Goal: Transaction & Acquisition: Book appointment/travel/reservation

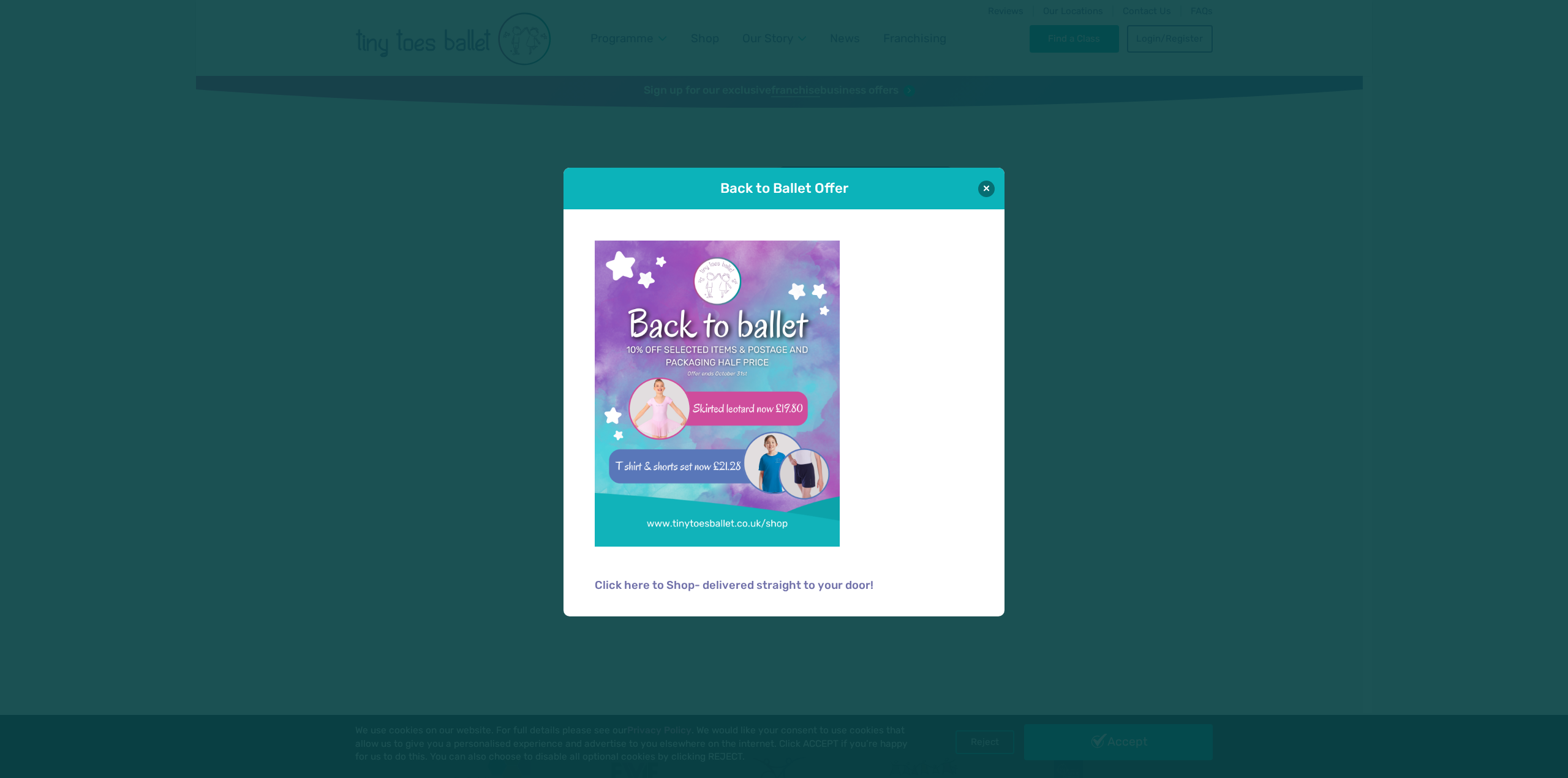
type input "**********"
click at [994, 179] on div "Back to Ballet Offer" at bounding box center [783, 188] width 441 height 41
click at [979, 187] on button at bounding box center [986, 189] width 17 height 17
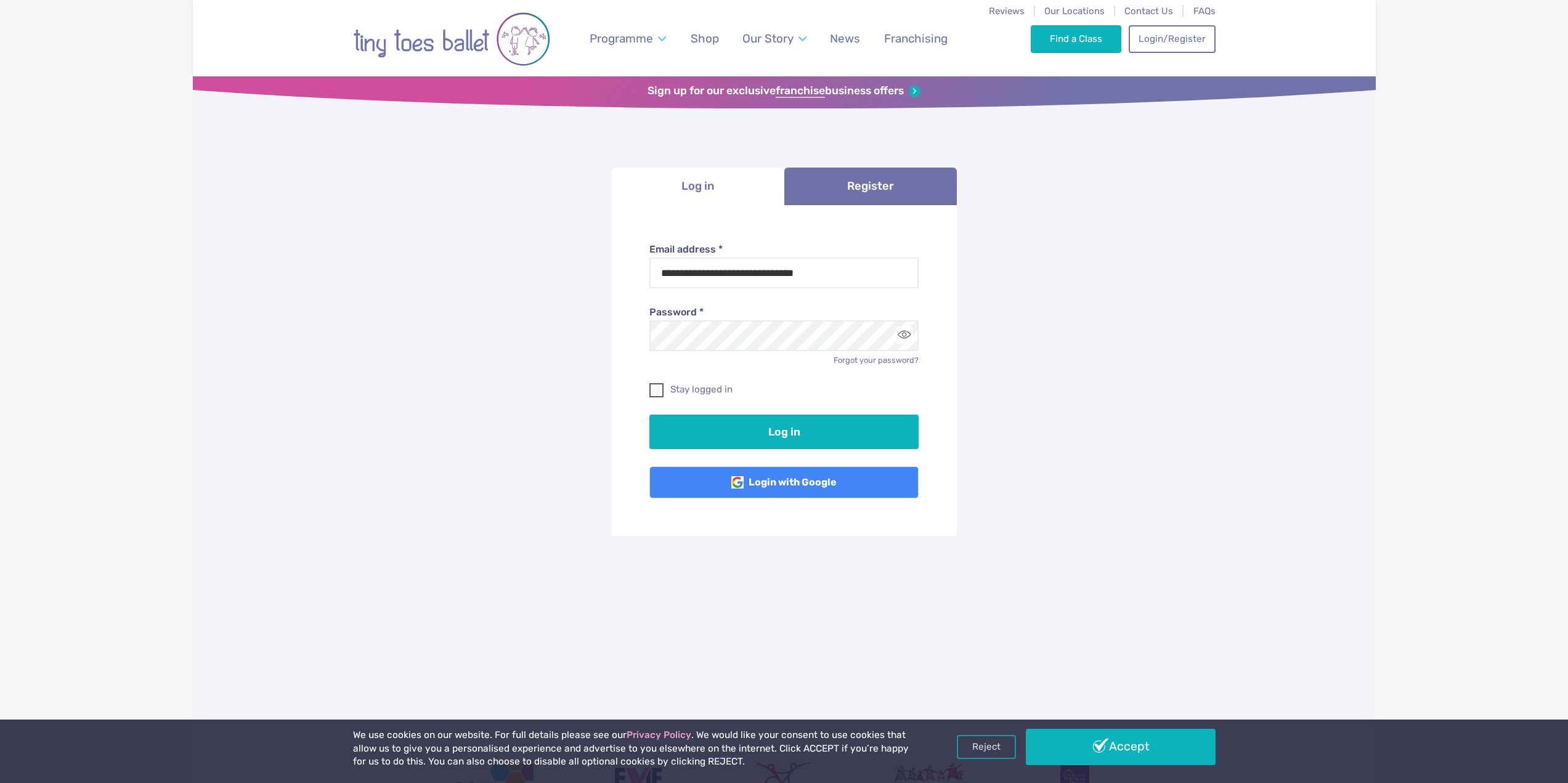
click at [656, 387] on span at bounding box center [657, 392] width 13 height 11
click at [766, 432] on button "Log in" at bounding box center [784, 431] width 270 height 34
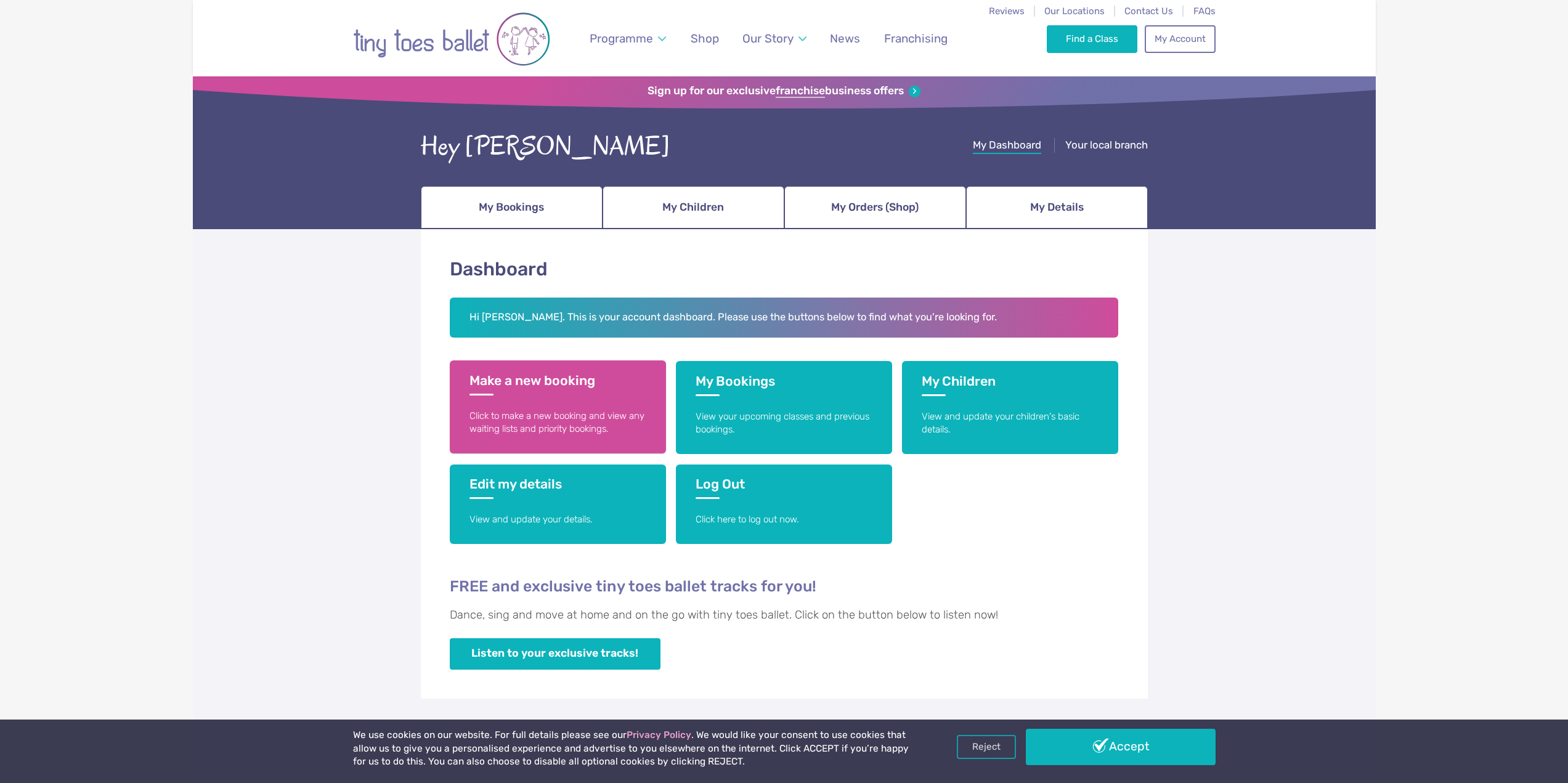
click at [638, 390] on link "Make a new booking Click to make a new booking and view any waiting lists and p…" at bounding box center [558, 407] width 217 height 93
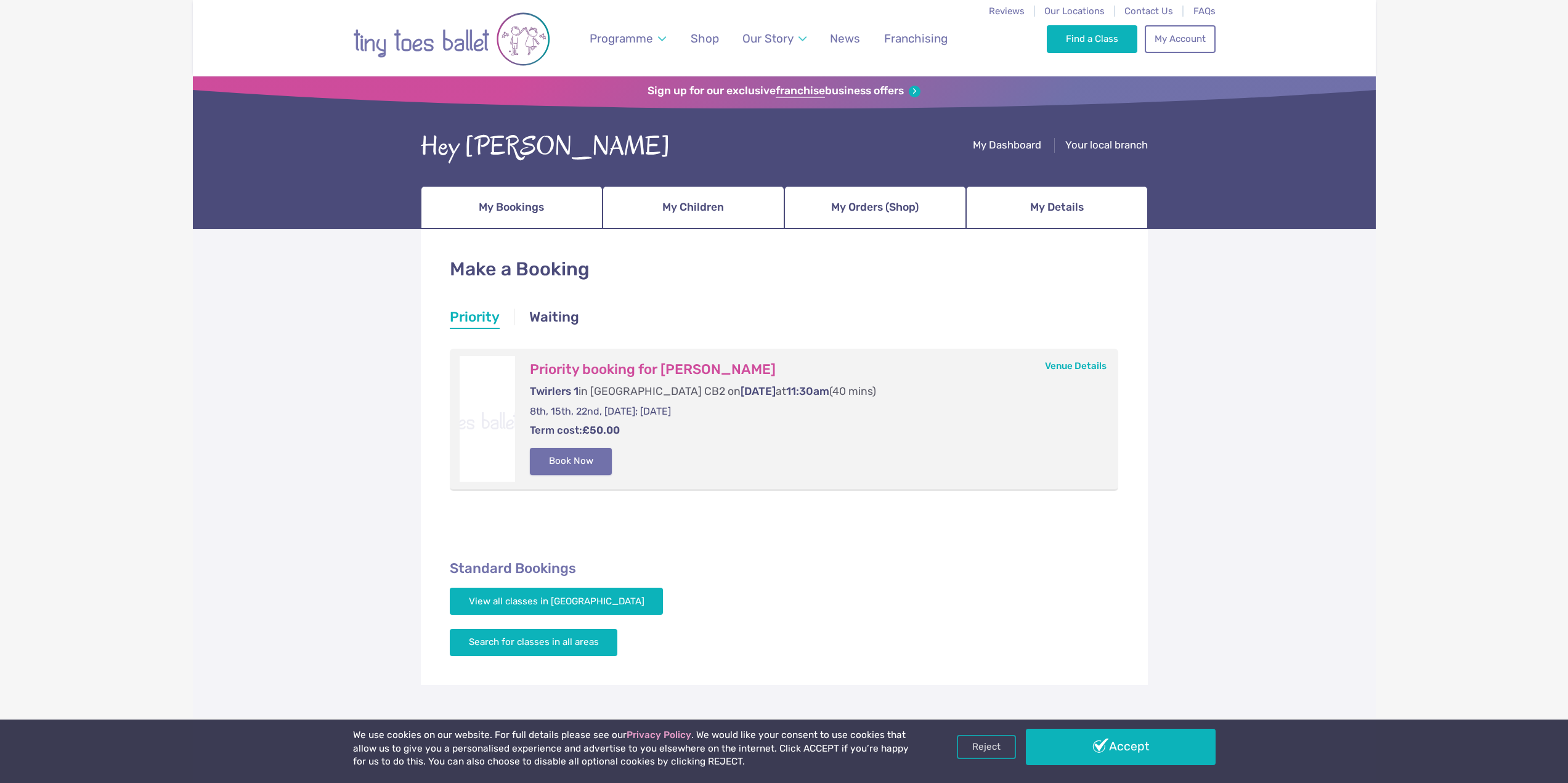
click at [591, 464] on button "Book Now" at bounding box center [570, 461] width 82 height 27
click at [1544, 390] on img at bounding box center [1540, 384] width 22 height 22
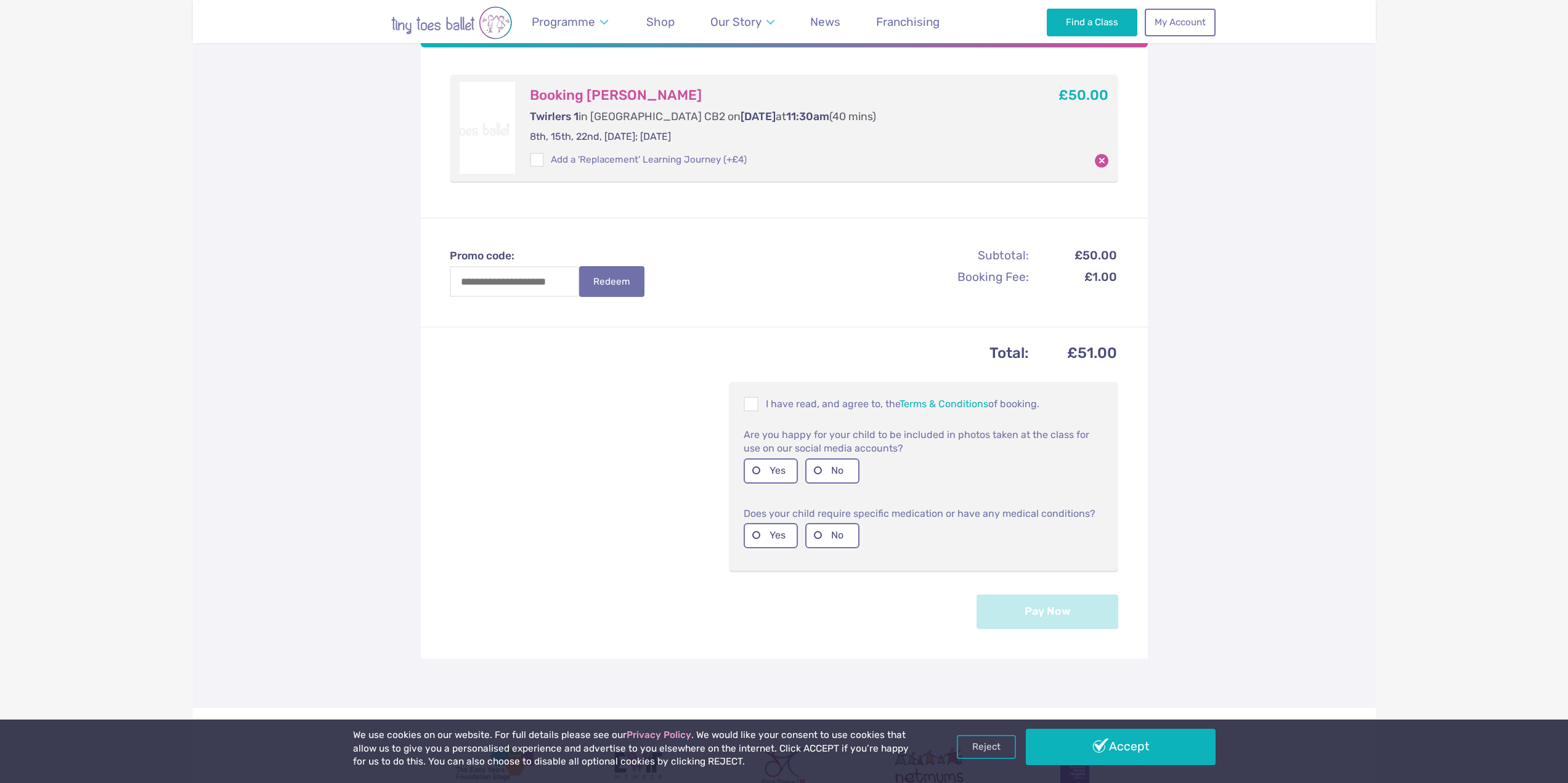
scroll to position [247, 0]
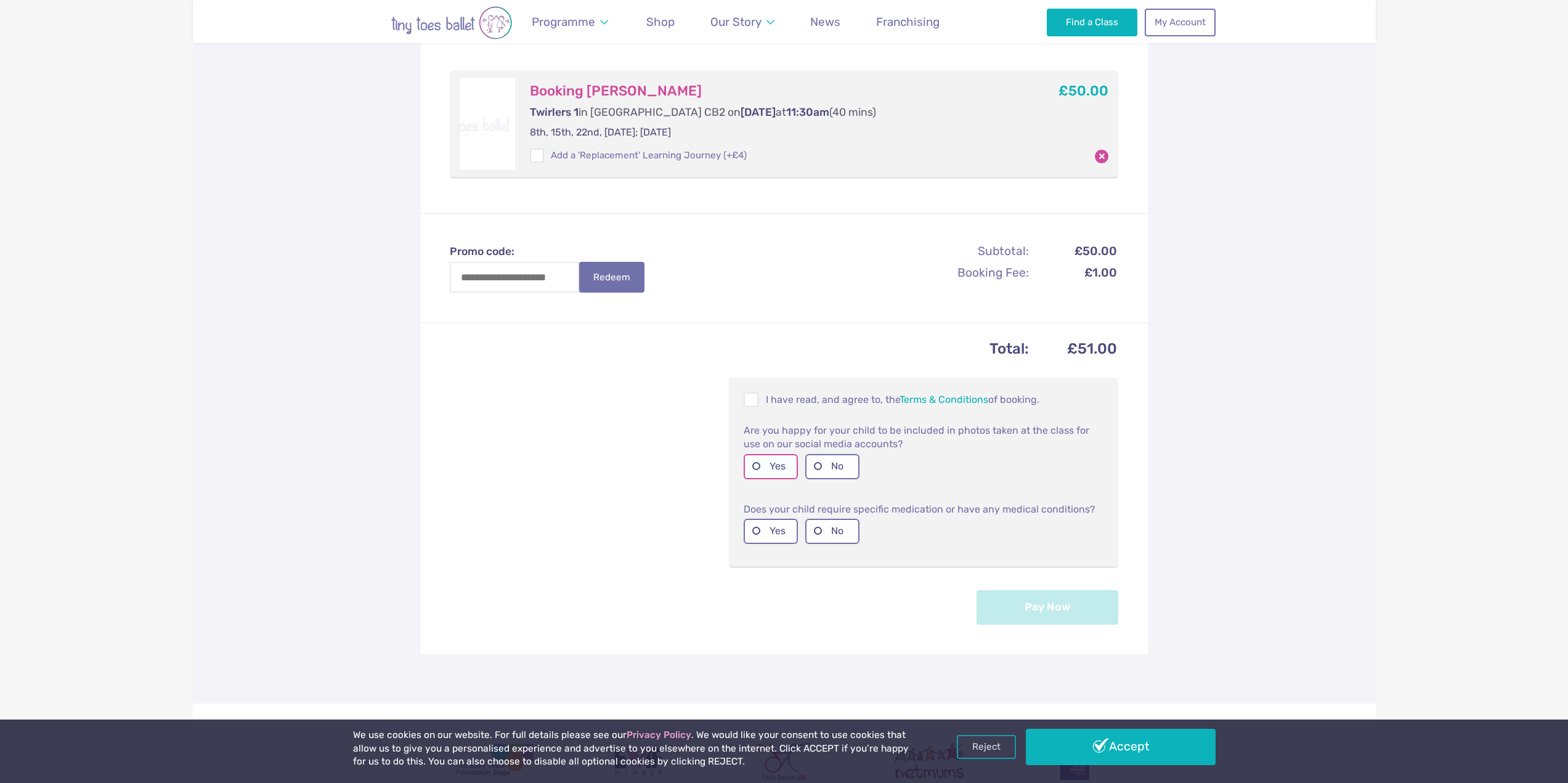
click at [758, 461] on label "Yes" at bounding box center [770, 466] width 54 height 26
click at [761, 529] on label "Yes" at bounding box center [770, 531] width 54 height 26
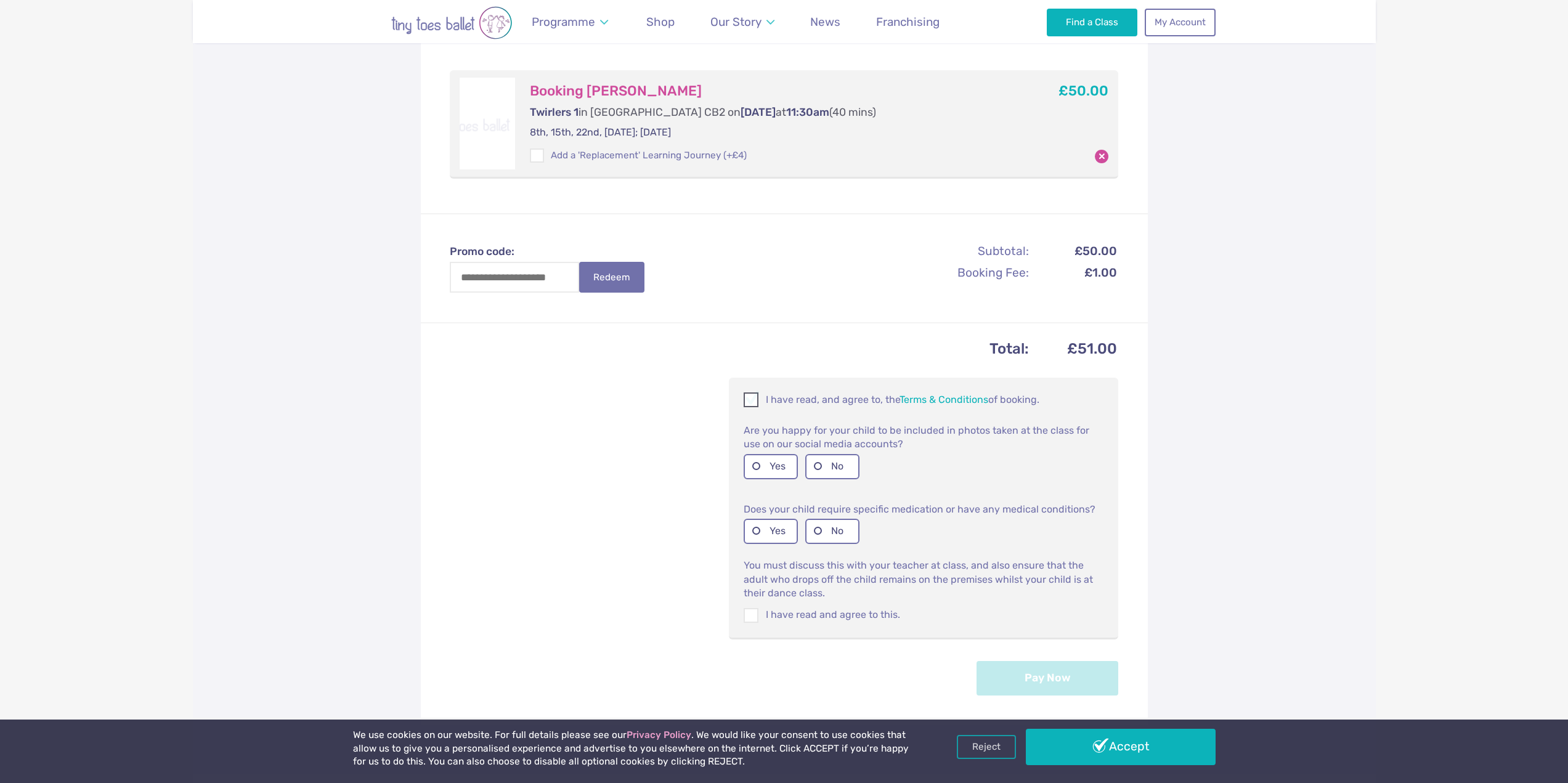
click at [753, 396] on span at bounding box center [752, 402] width 13 height 11
click at [752, 618] on span at bounding box center [752, 618] width 13 height 11
click at [1063, 683] on button "Pay Now" at bounding box center [1047, 677] width 142 height 34
